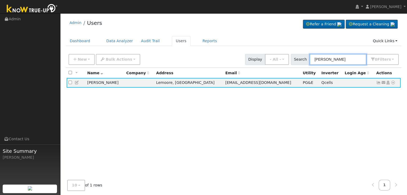
click at [324, 61] on input "[PERSON_NAME]" at bounding box center [338, 59] width 57 height 11
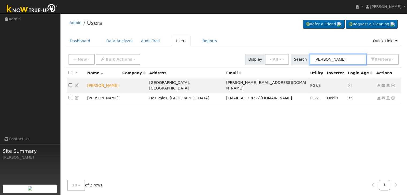
type input "[PERSON_NAME]"
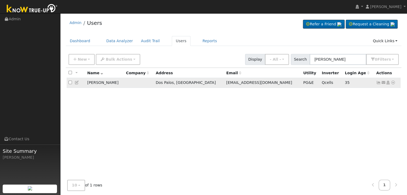
click at [97, 84] on td "[PERSON_NAME]" at bounding box center [104, 83] width 39 height 10
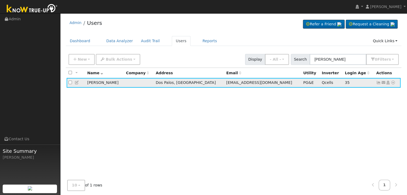
click at [379, 85] on icon at bounding box center [378, 83] width 5 height 4
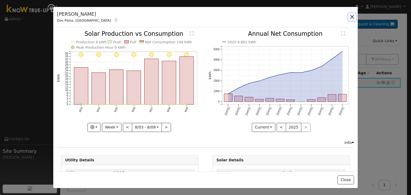
click at [352, 16] on button "button" at bounding box center [351, 16] width 7 height 7
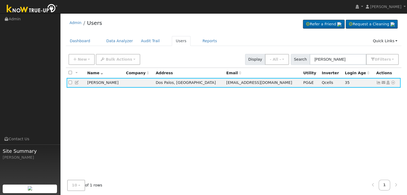
click at [148, 114] on div "All None All on page None on page Name Company Address Email Utility Inverter L…" at bounding box center [234, 126] width 336 height 117
click at [377, 83] on icon at bounding box center [378, 83] width 5 height 4
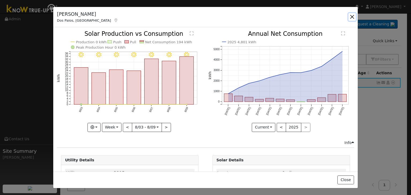
click at [354, 17] on button "button" at bounding box center [351, 16] width 7 height 7
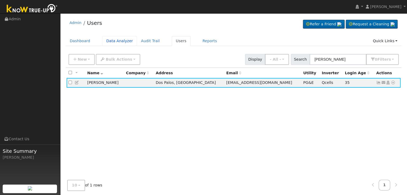
drag, startPoint x: 114, startPoint y: 40, endPoint x: 13, endPoint y: 98, distance: 116.4
click at [114, 40] on link "Data Analyzer" at bounding box center [119, 41] width 35 height 10
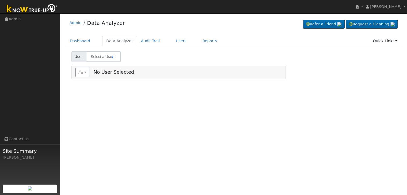
type input "[PERSON_NAME]"
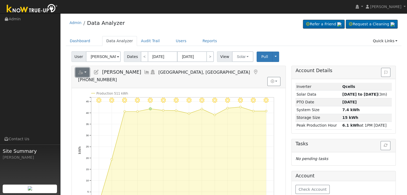
click at [84, 71] on button "button" at bounding box center [82, 72] width 14 height 9
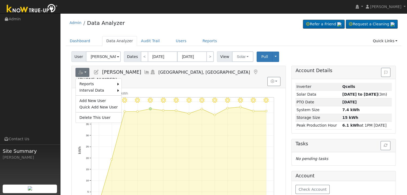
click at [194, 22] on div "Admin Data Analyzer Refer a Friend Request a Cleaning" at bounding box center [234, 24] width 336 height 16
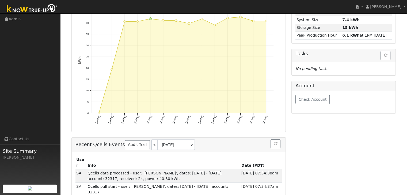
scroll to position [94, 0]
